Goal: Check status

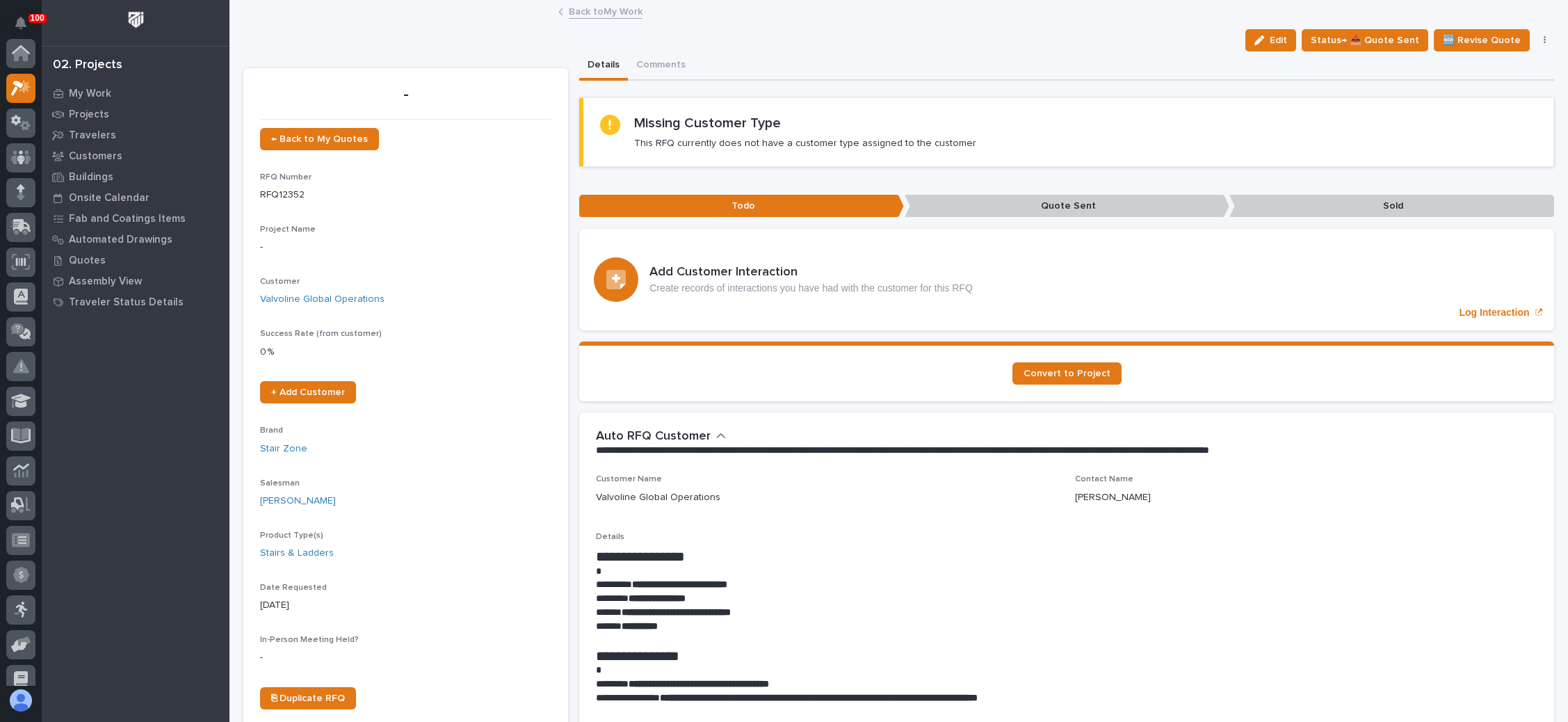
scroll to position [34, 0]
click at [350, 137] on span "← Back to My Quotes" at bounding box center [320, 139] width 97 height 10
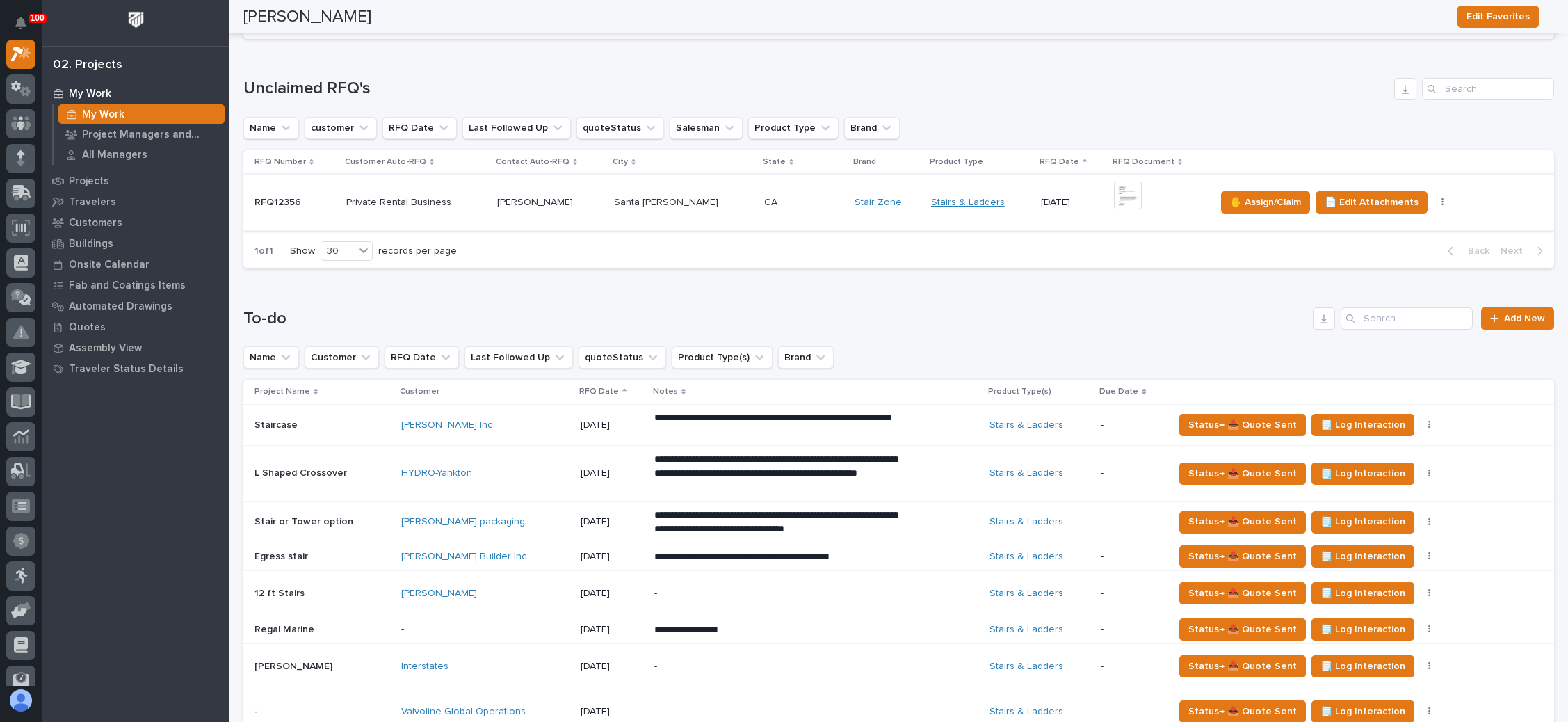
scroll to position [264, 0]
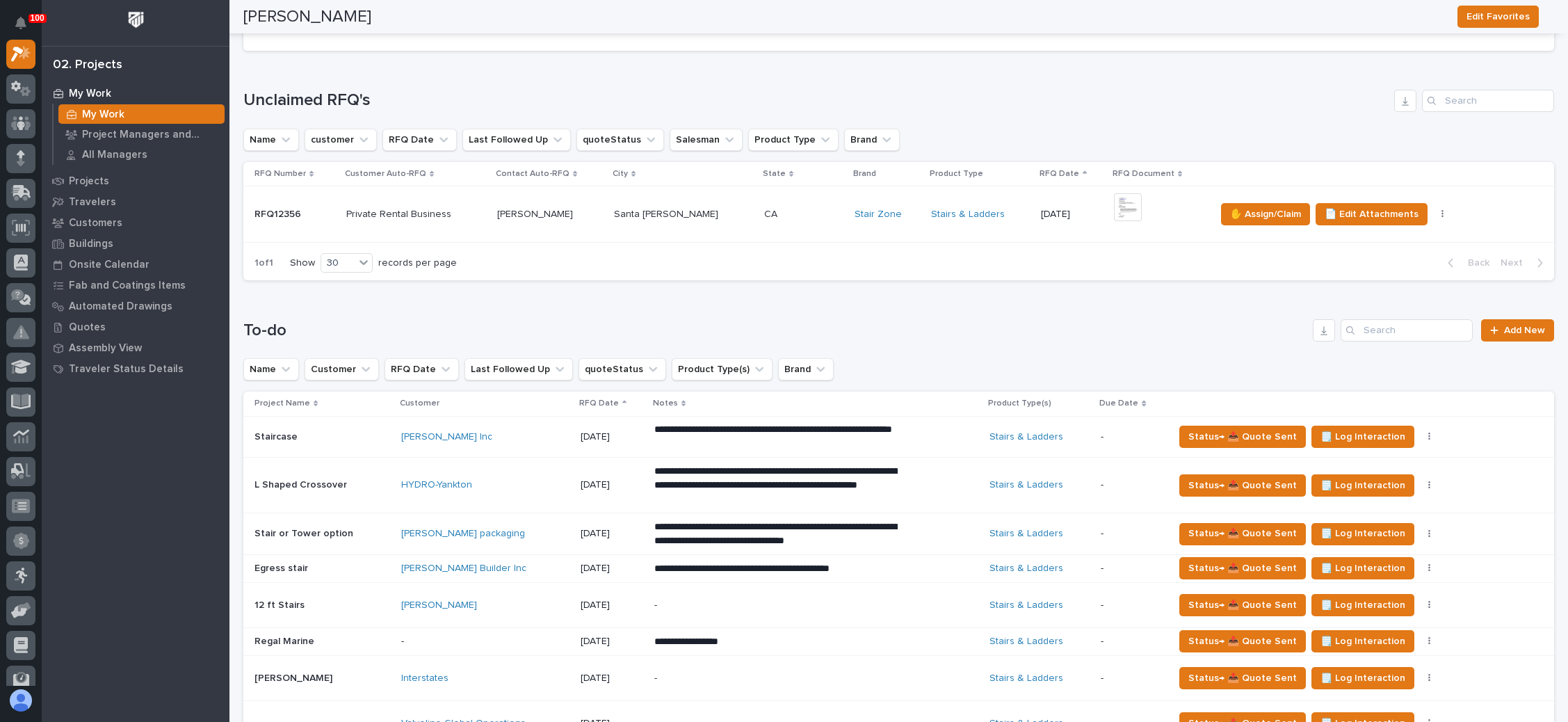
click at [1041, 206] on div "[DATE]" at bounding box center [1072, 213] width 61 height 15
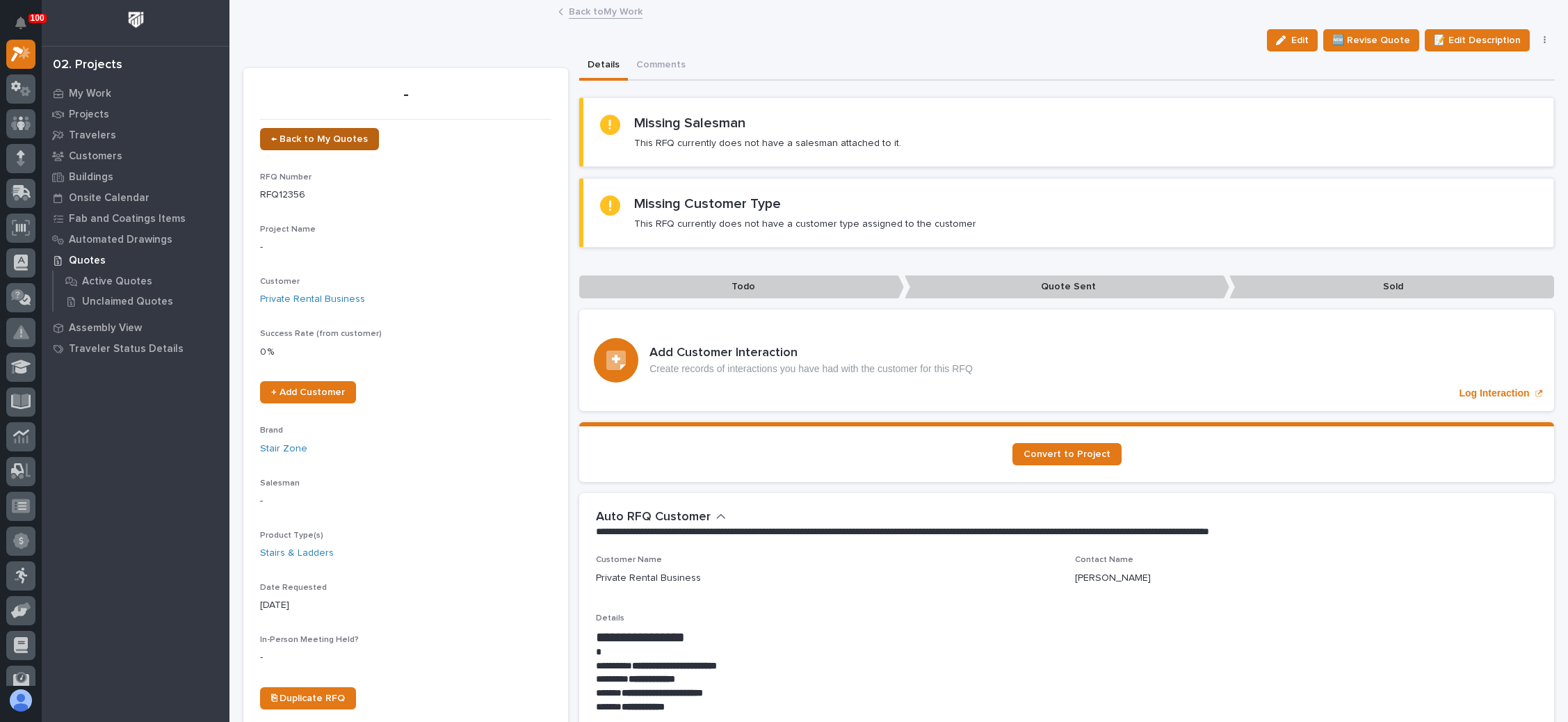
click at [305, 131] on link "← Back to My Quotes" at bounding box center [319, 139] width 119 height 22
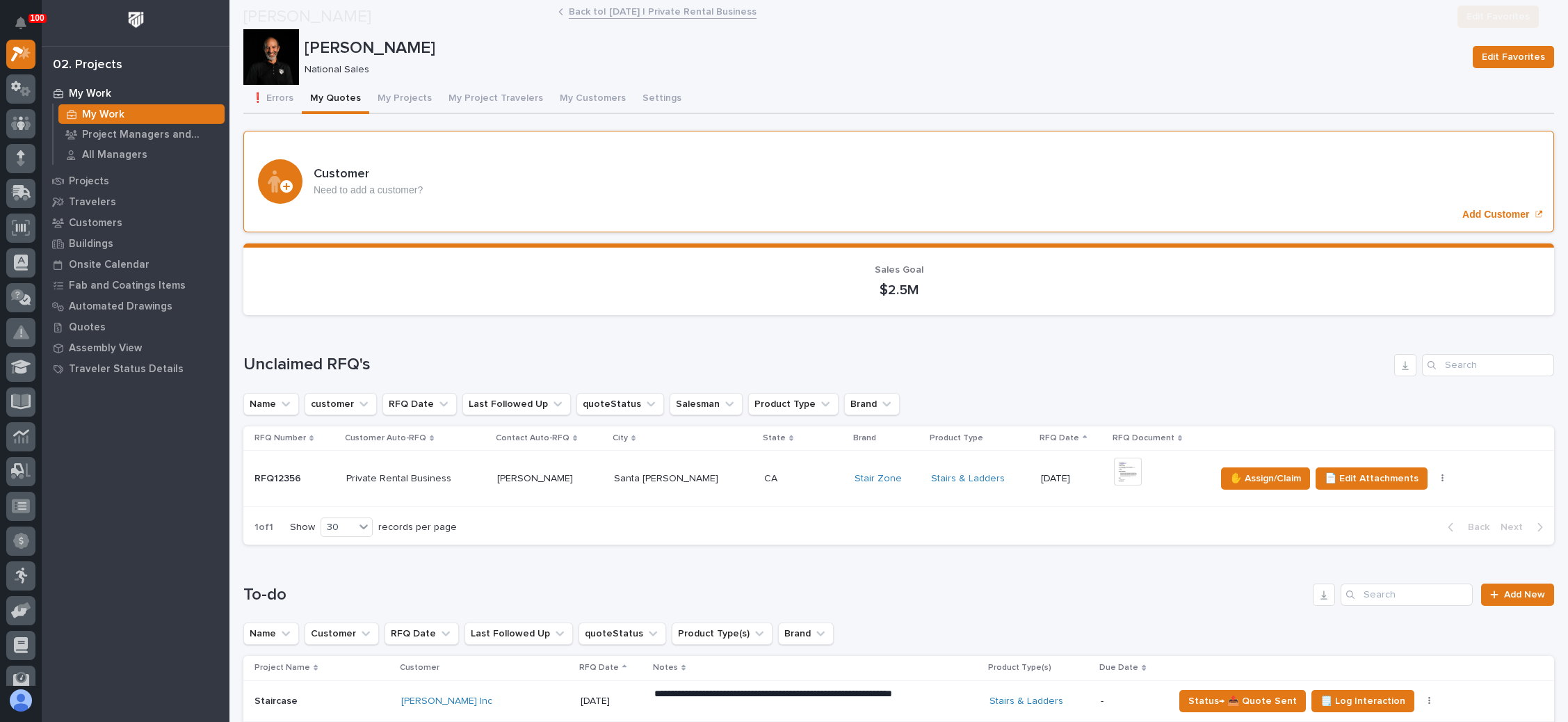
scroll to position [209, 0]
